Goal: Find specific page/section

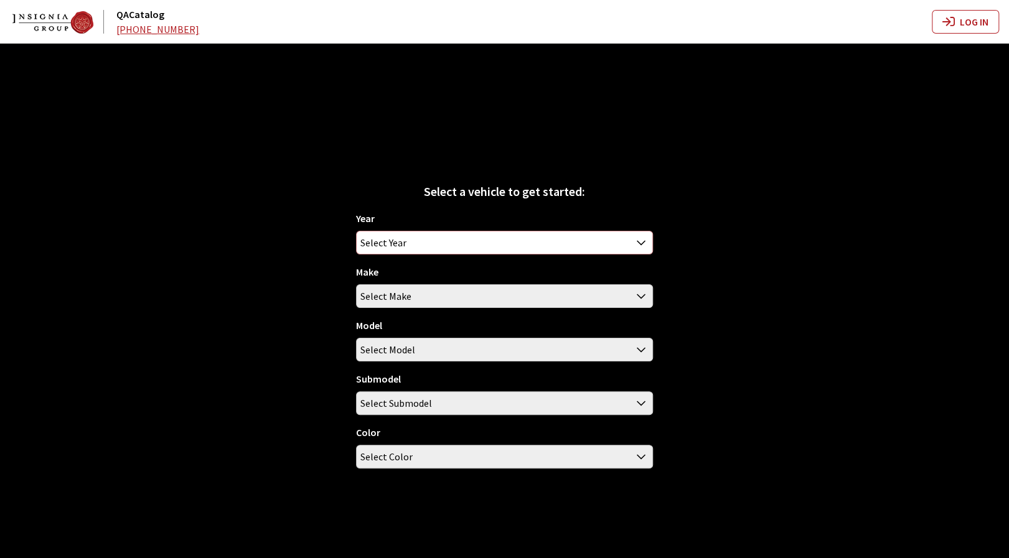
click at [466, 243] on span "Select Year" at bounding box center [504, 242] width 295 height 22
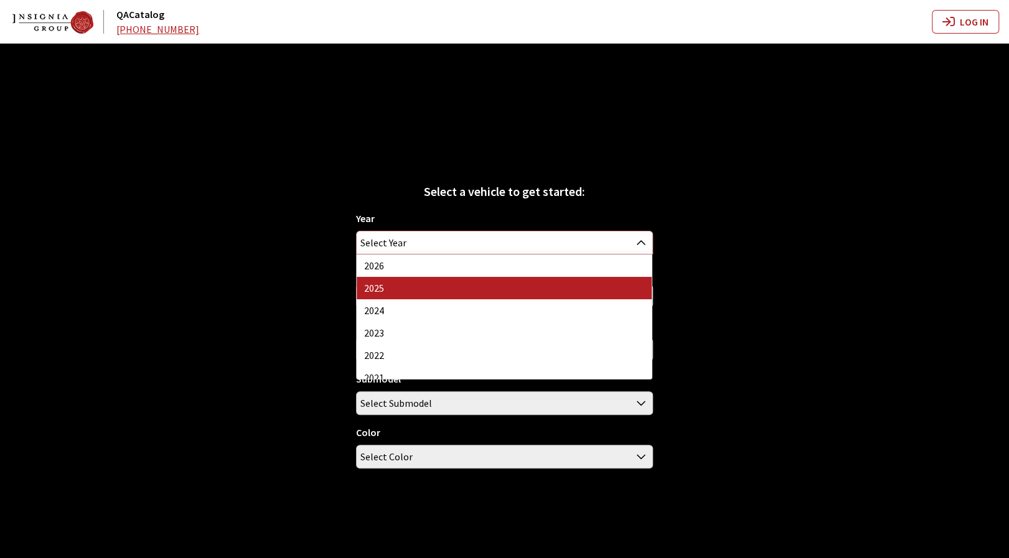
select select "43"
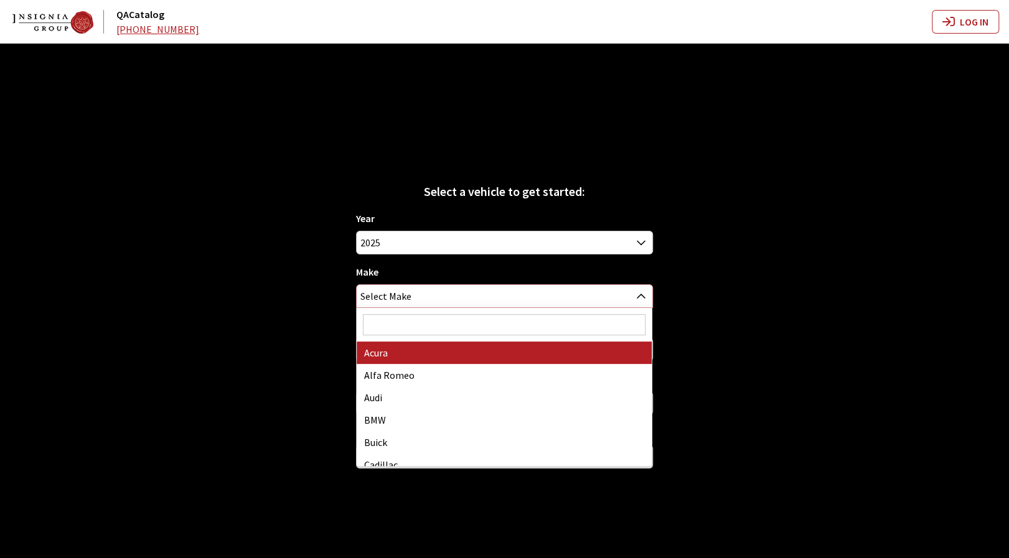
click at [478, 295] on span "Select Make" at bounding box center [504, 296] width 295 height 22
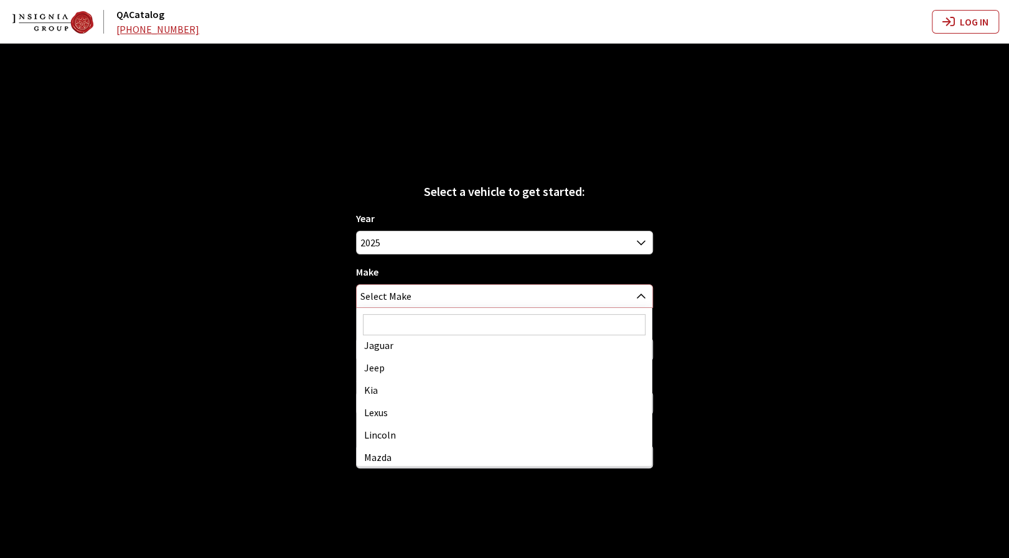
scroll to position [373, 0]
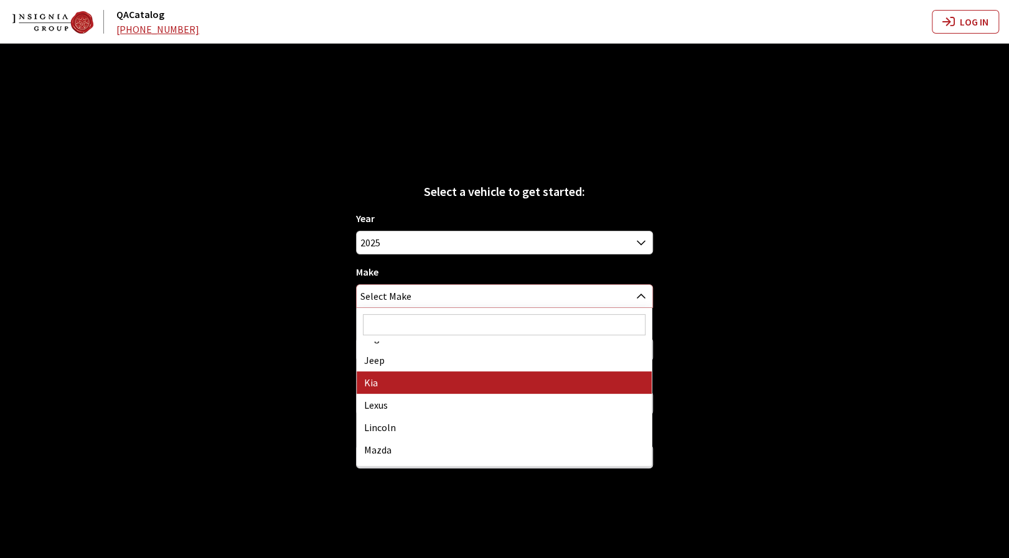
select select "31"
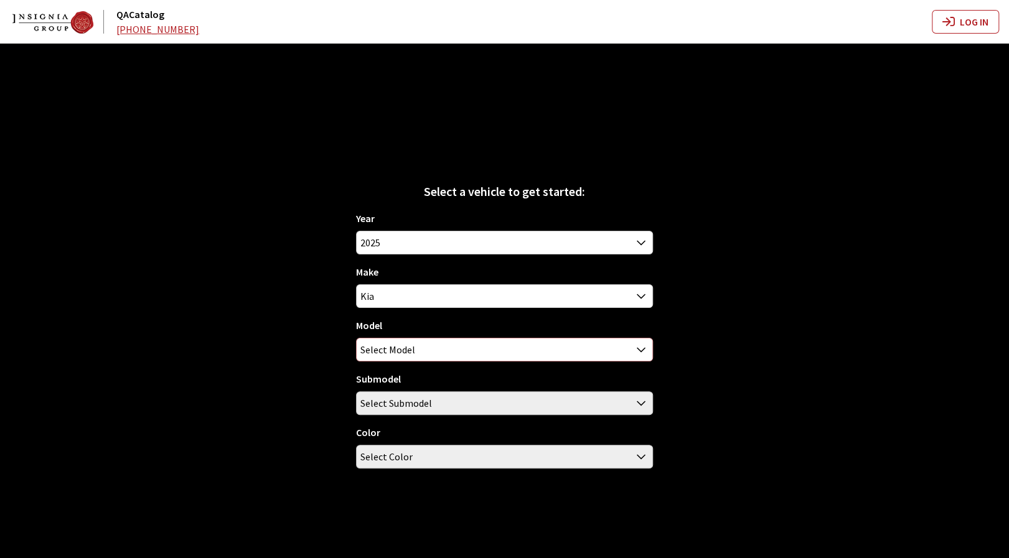
click at [470, 355] on span "Select Model" at bounding box center [504, 350] width 295 height 22
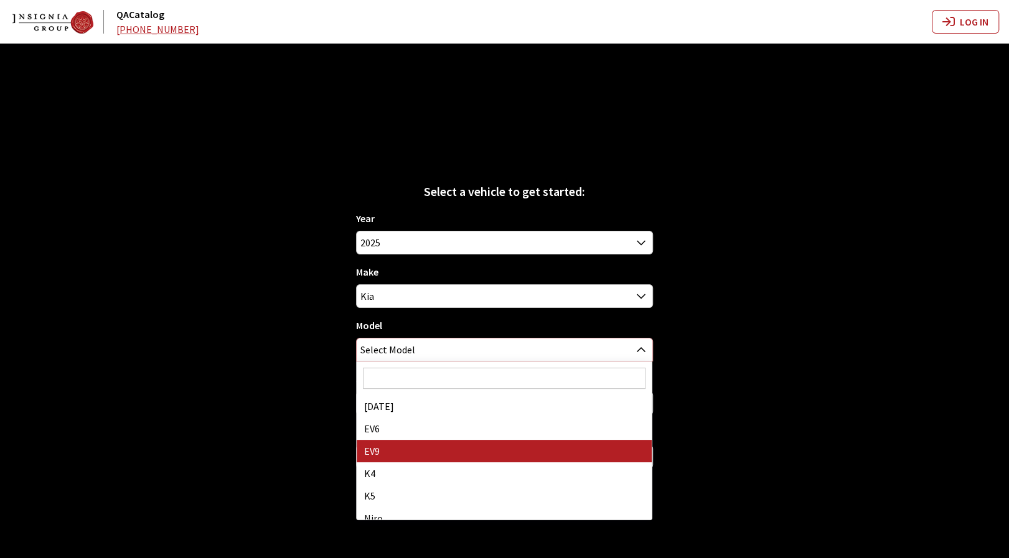
select select "1383"
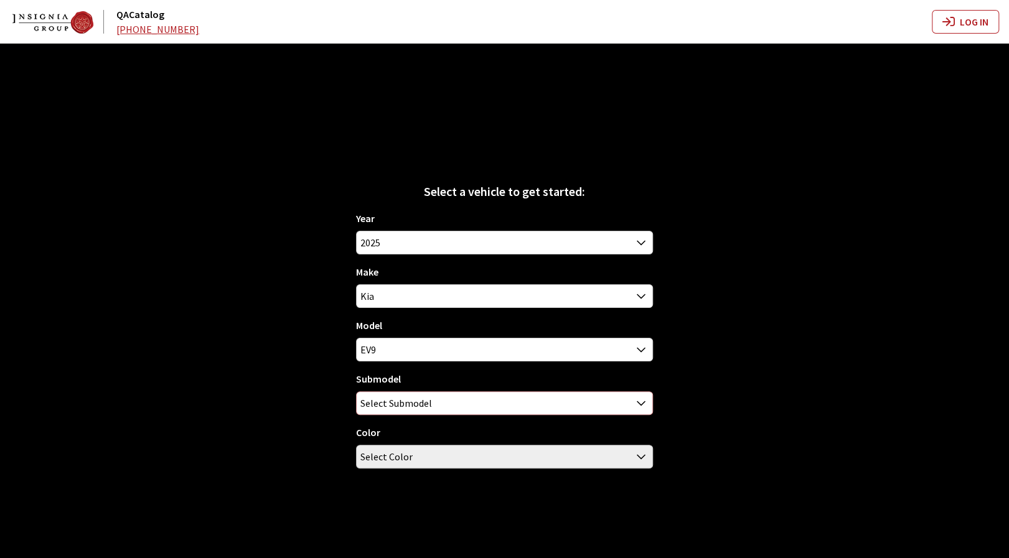
click at [482, 403] on span "Select Submodel" at bounding box center [504, 403] width 295 height 22
click at [452, 404] on span "Land AWD" at bounding box center [504, 403] width 295 height 22
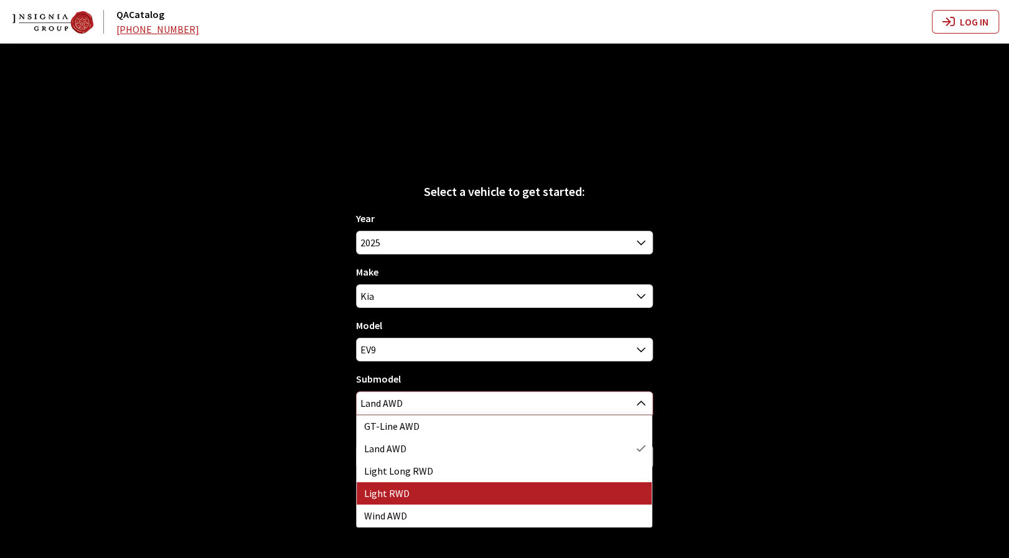
select select "3936"
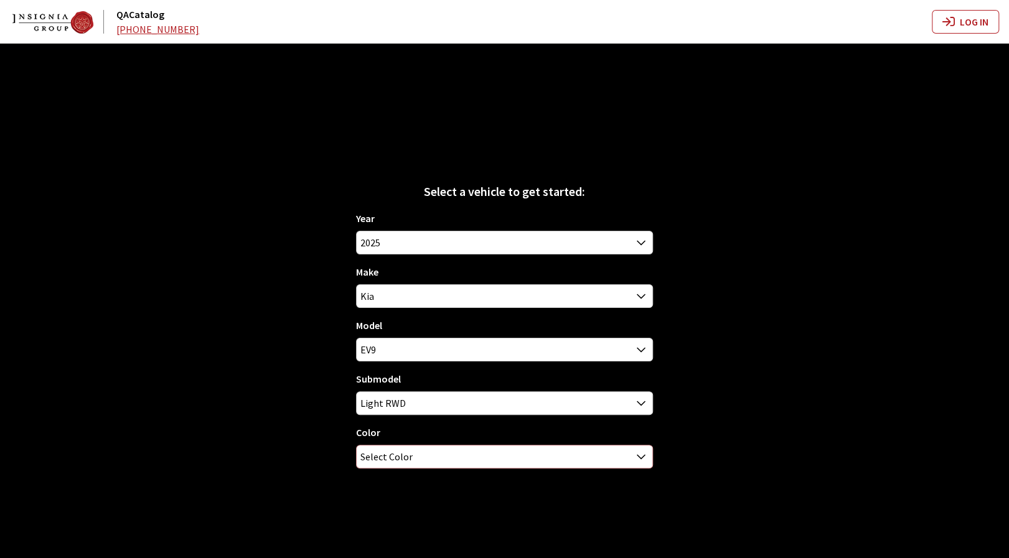
click at [546, 451] on span "Select Color" at bounding box center [504, 457] width 295 height 22
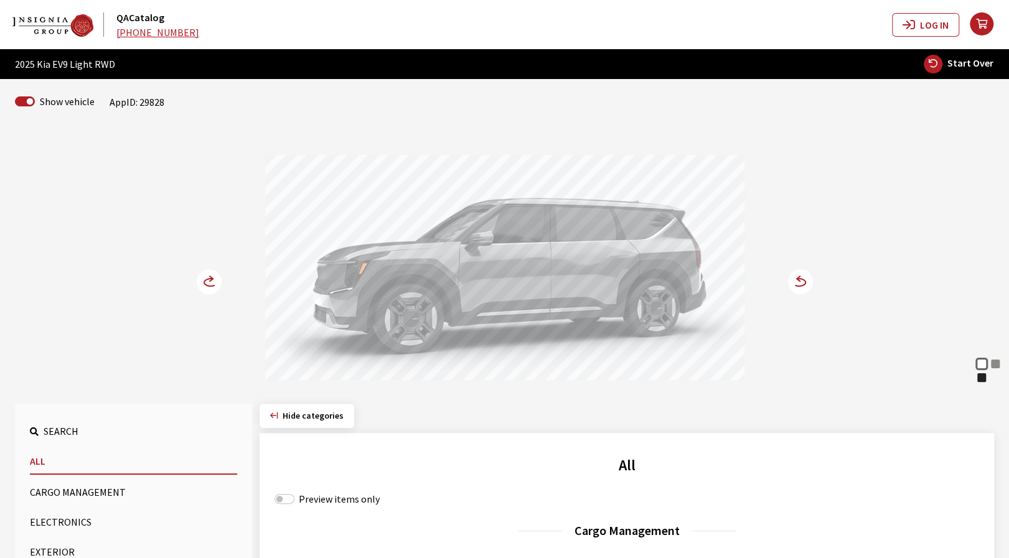
click at [798, 286] on circle at bounding box center [800, 281] width 25 height 25
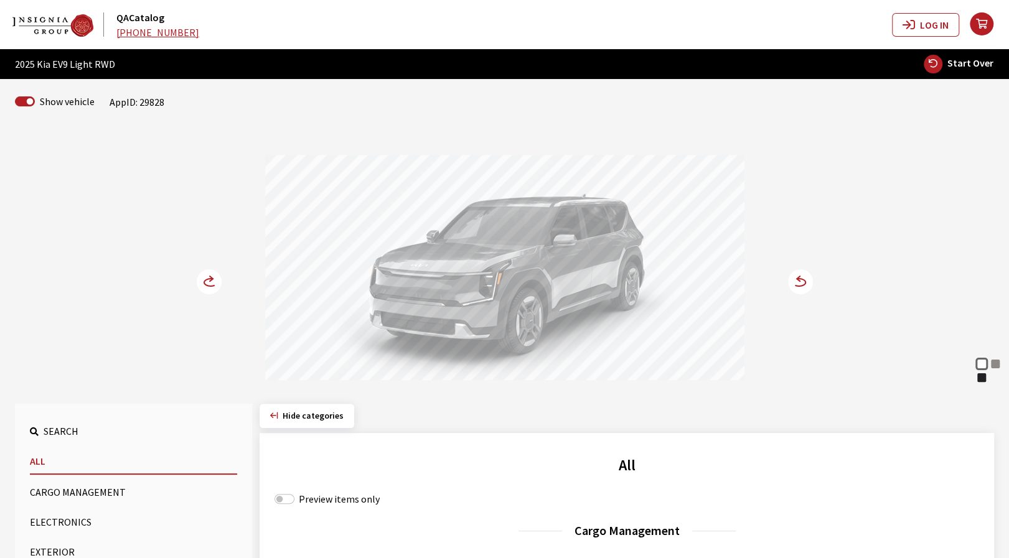
click at [806, 283] on circle at bounding box center [800, 281] width 25 height 25
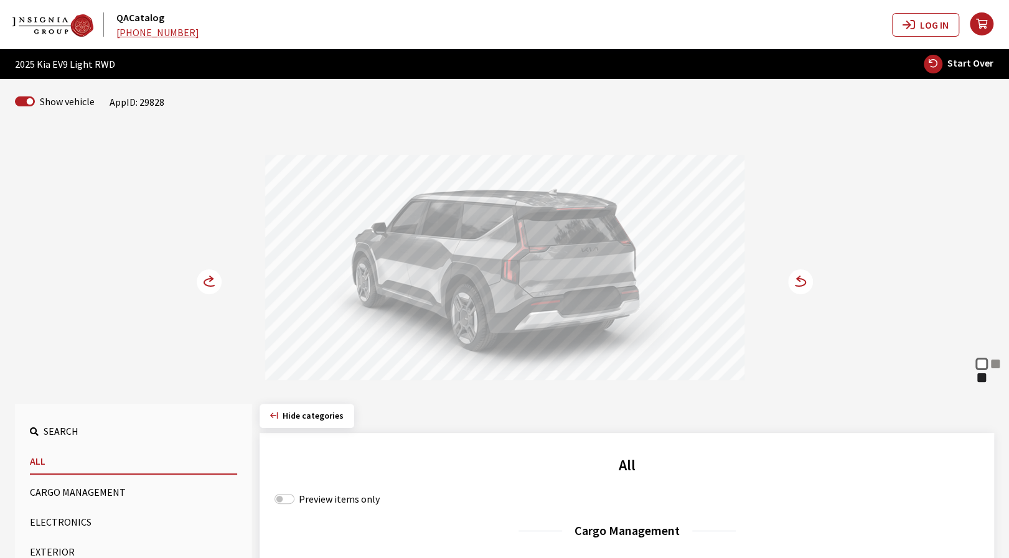
click at [798, 284] on circle at bounding box center [800, 281] width 25 height 25
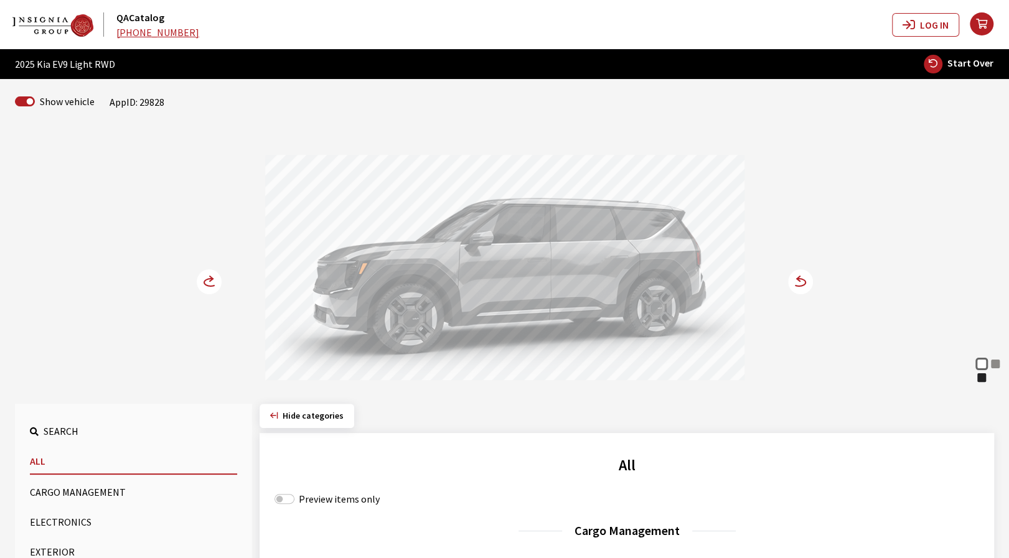
click at [956, 65] on span "Start Over" at bounding box center [970, 63] width 46 height 12
select select
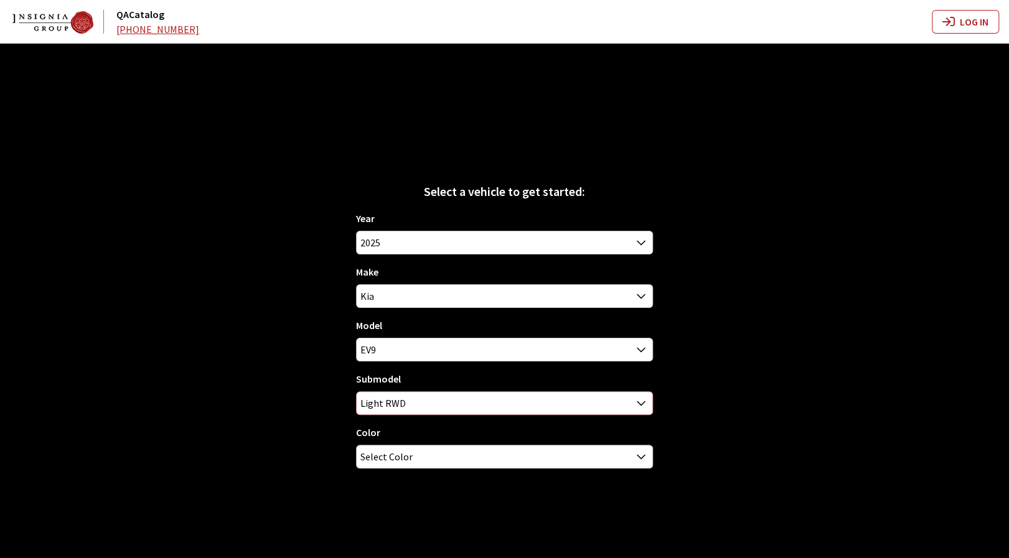
click at [524, 404] on span "Light RWD" at bounding box center [504, 403] width 295 height 22
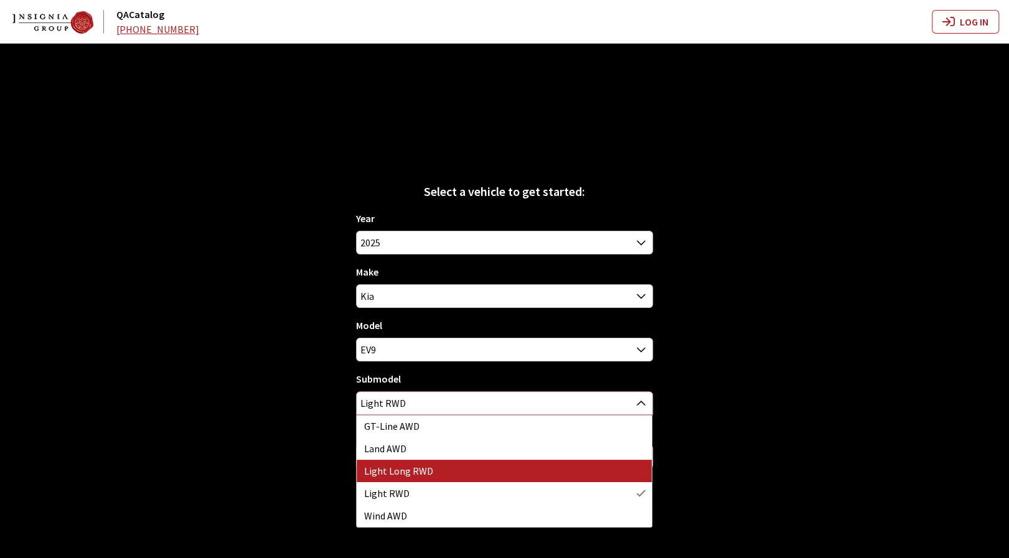
select select "4438"
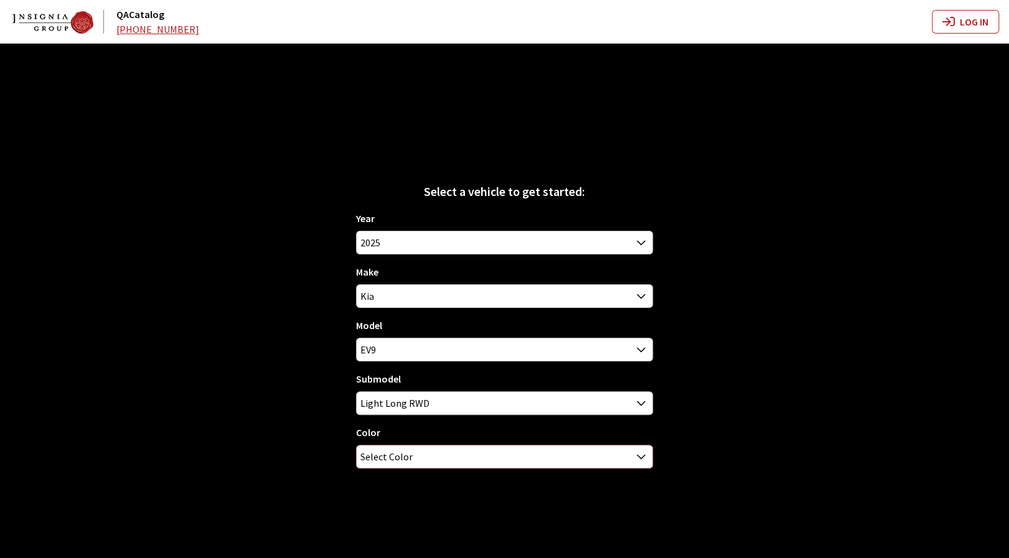
click at [513, 457] on span "Select Color" at bounding box center [504, 457] width 295 height 22
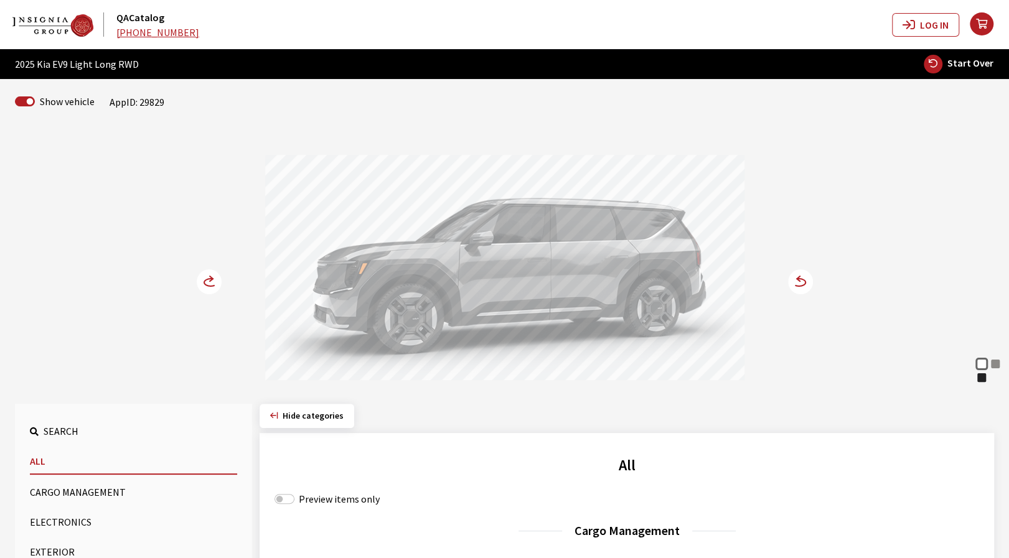
click at [968, 66] on span "Start Over" at bounding box center [970, 63] width 46 height 12
select select
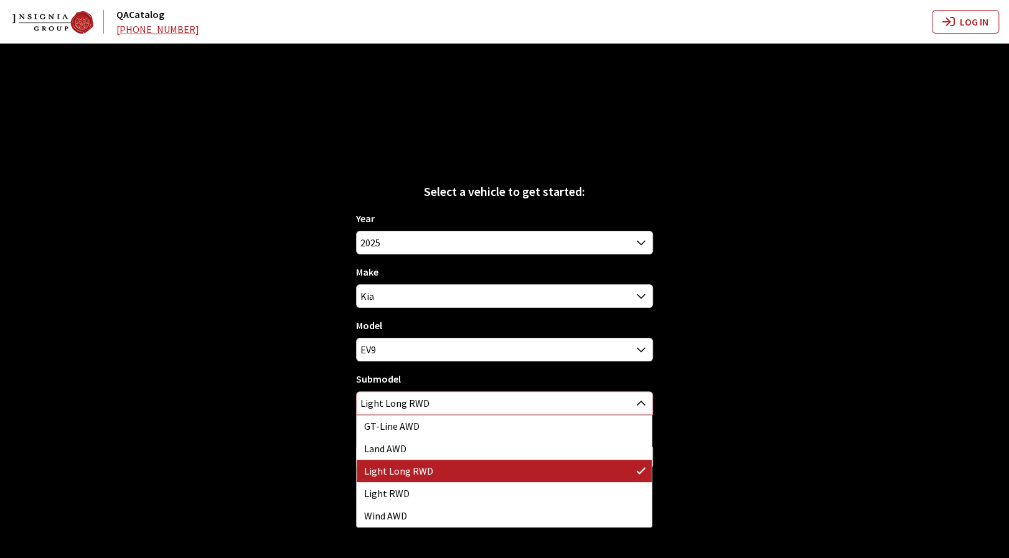
click at [549, 407] on span "Light Long RWD" at bounding box center [504, 403] width 295 height 22
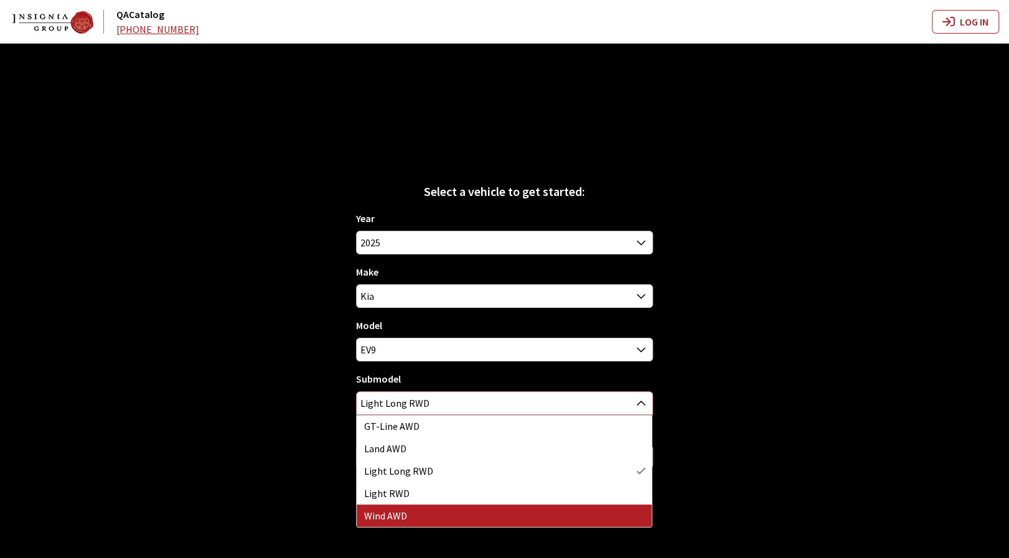
select select "4440"
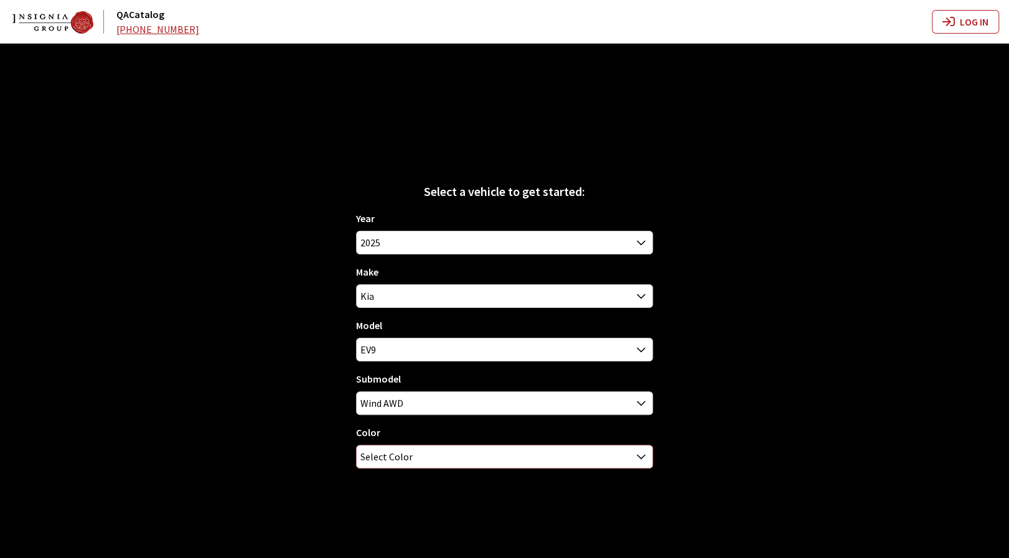
click at [495, 455] on span "Select Color" at bounding box center [504, 457] width 295 height 22
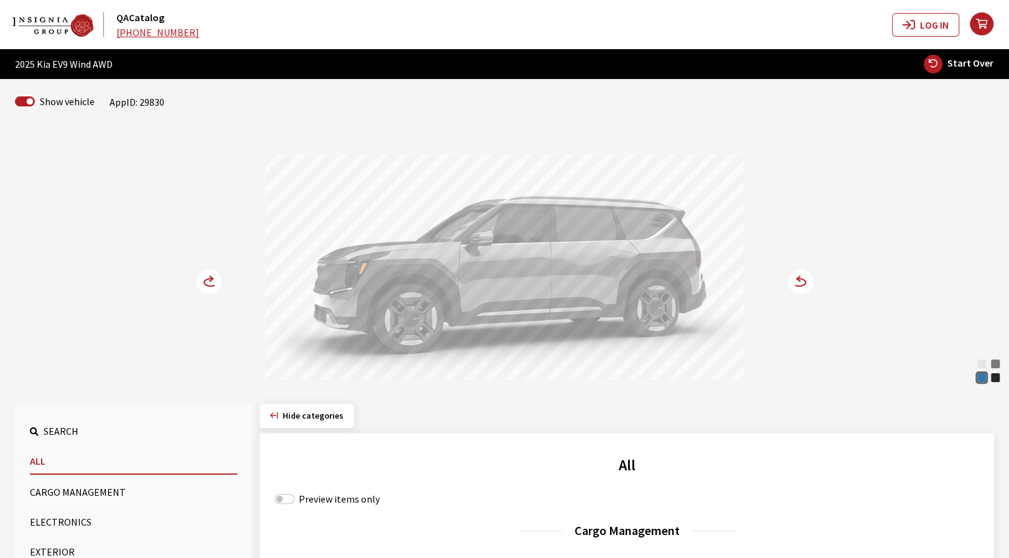
click at [799, 284] on circle at bounding box center [800, 281] width 25 height 25
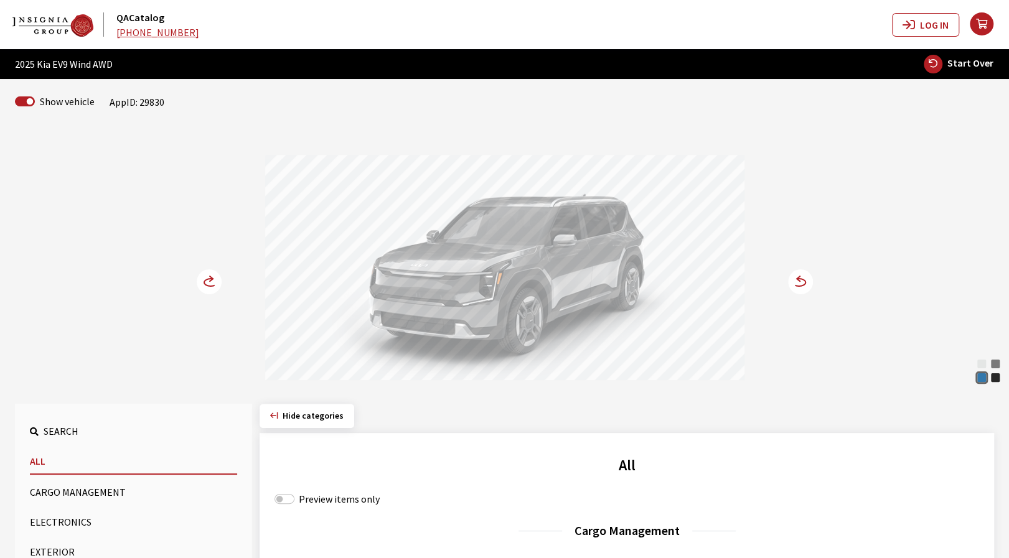
click at [792, 286] on circle at bounding box center [800, 281] width 25 height 25
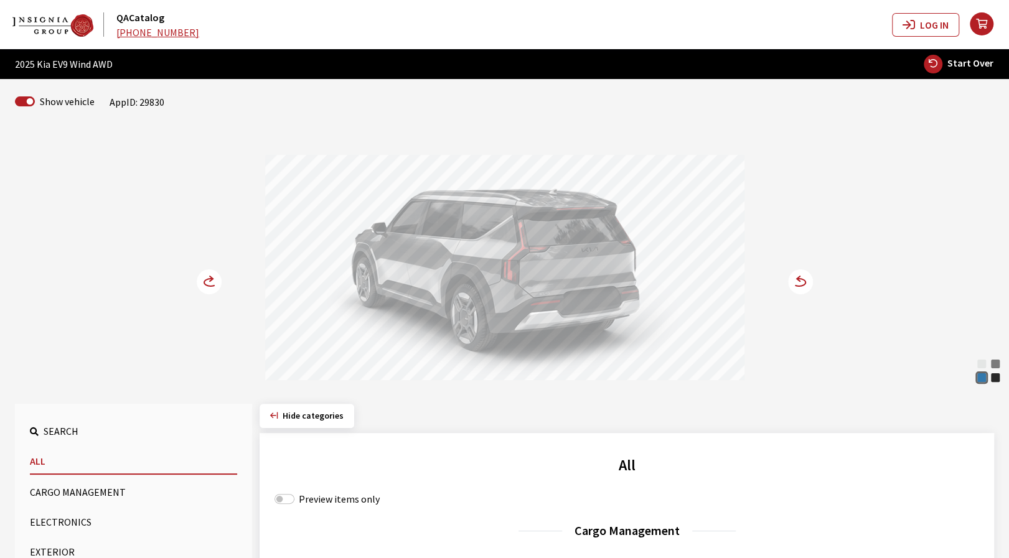
click at [794, 283] on icon at bounding box center [792, 283] width 9 height 11
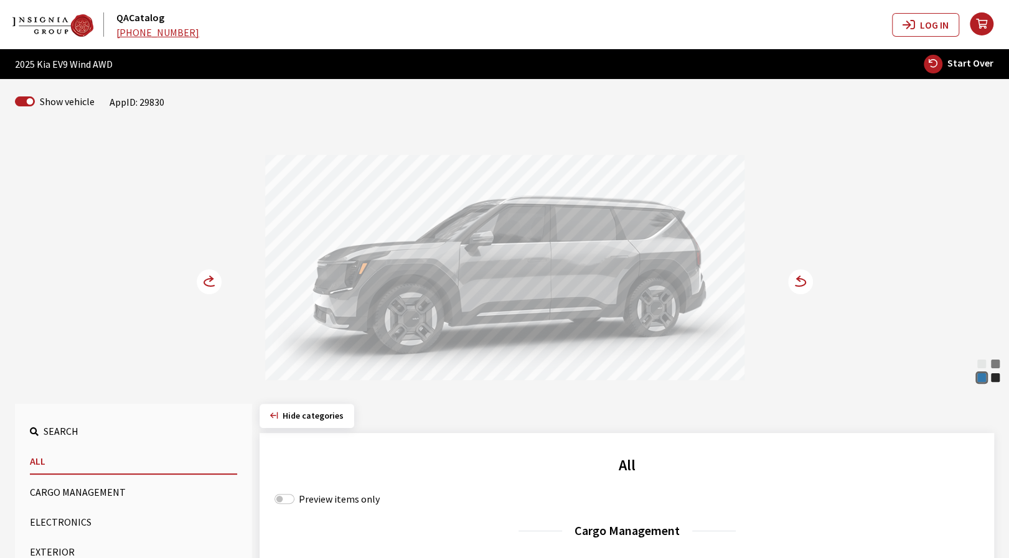
click at [794, 283] on icon at bounding box center [792, 283] width 9 height 11
